Goal: Find specific page/section: Find specific page/section

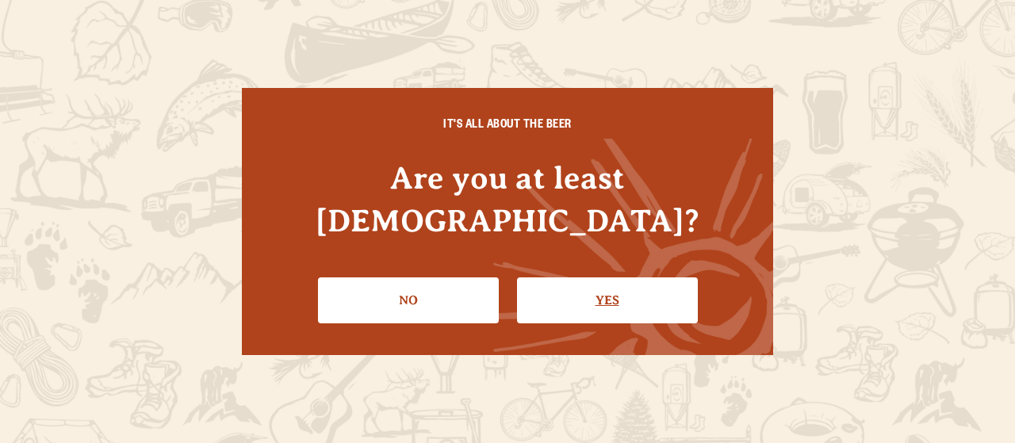
click at [603, 293] on link "Yes" at bounding box center [607, 301] width 181 height 46
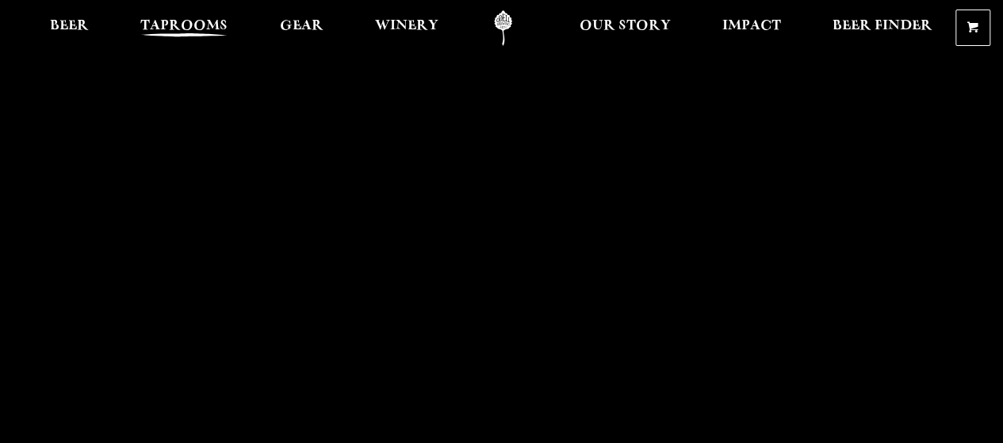
click at [192, 15] on link "Taprooms" at bounding box center [184, 28] width 108 height 36
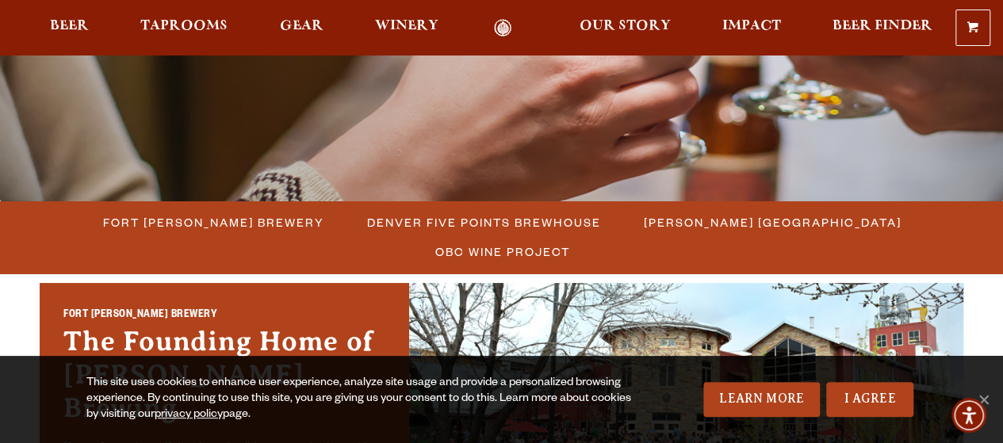
scroll to position [322, 0]
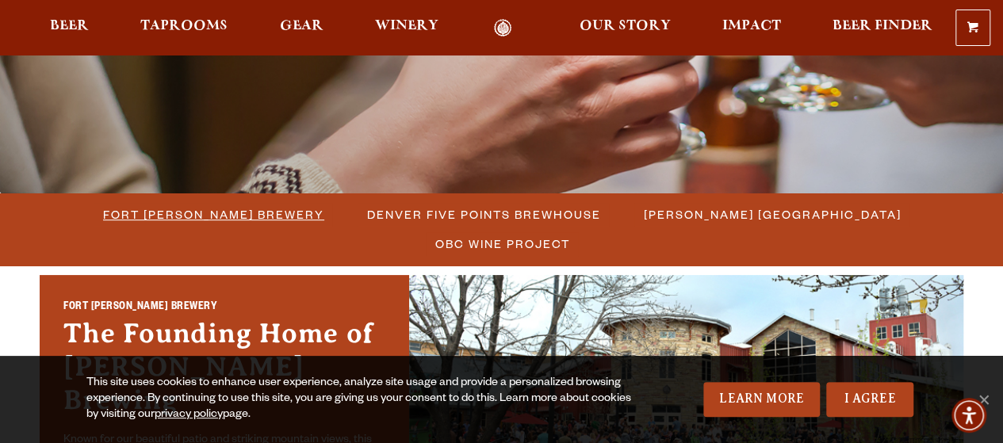
click at [189, 220] on span "Fort [PERSON_NAME] Brewery" at bounding box center [213, 214] width 221 height 23
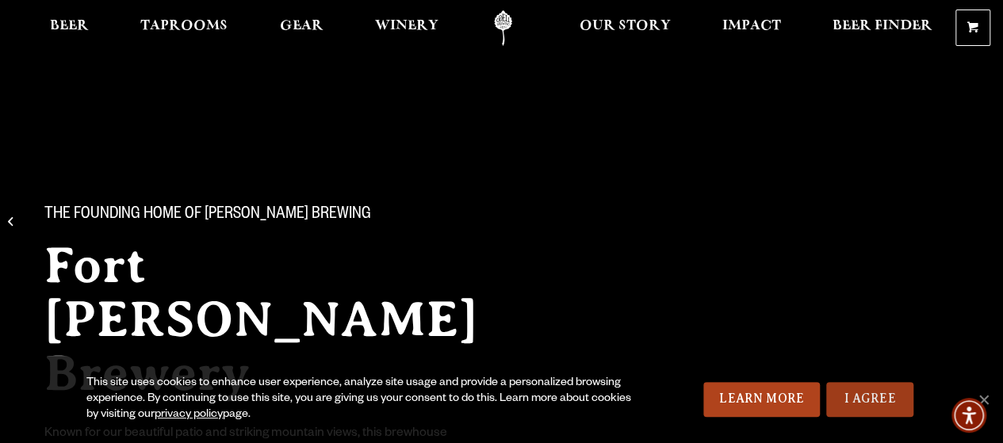
click at [853, 400] on link "I Agree" at bounding box center [869, 399] width 87 height 35
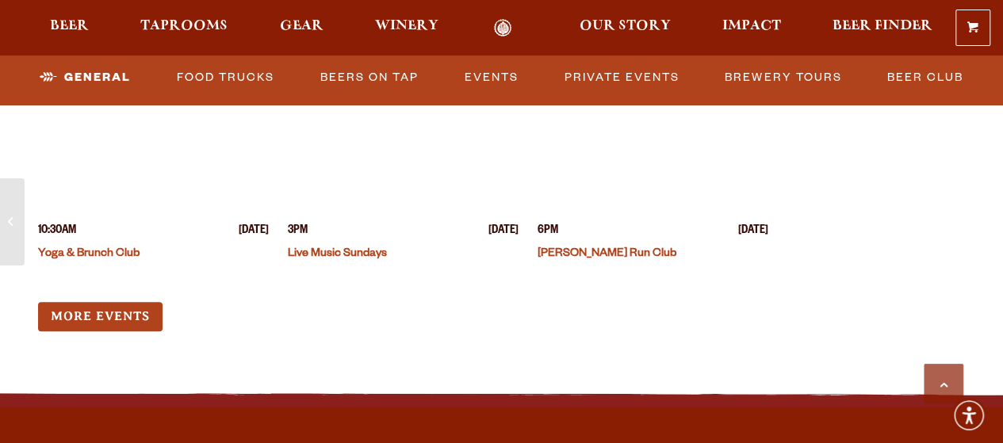
scroll to position [6291, 0]
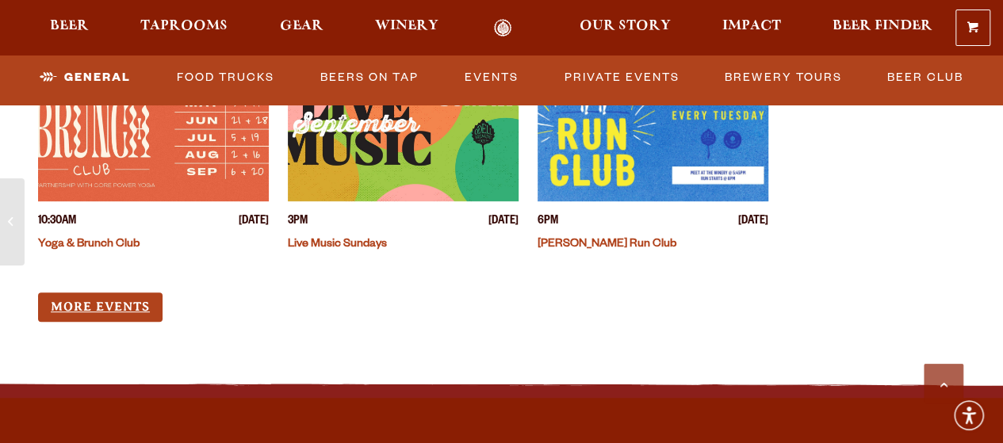
click at [114, 302] on link "More Events" at bounding box center [100, 307] width 124 height 29
